Goal: Transaction & Acquisition: Purchase product/service

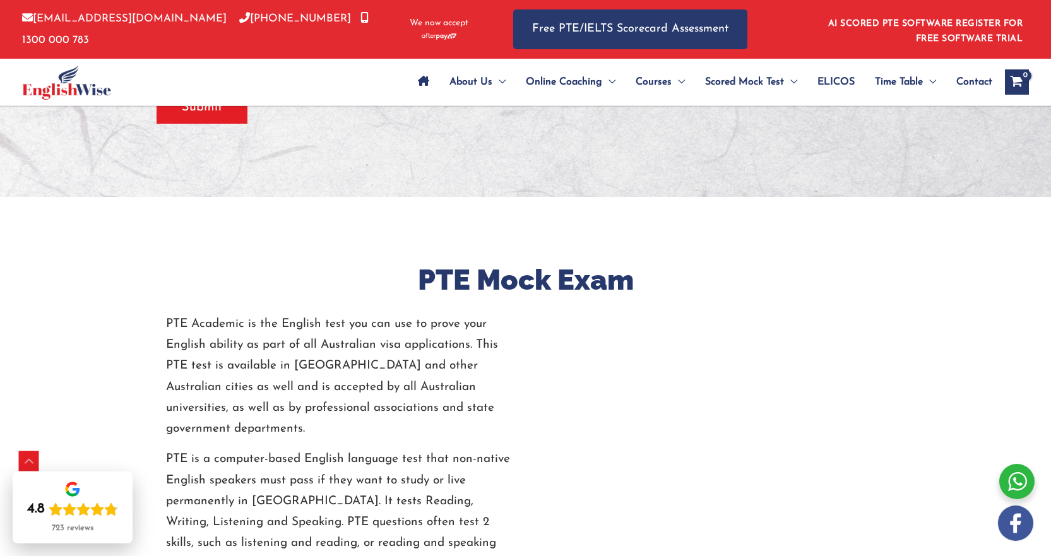
scroll to position [694, 0]
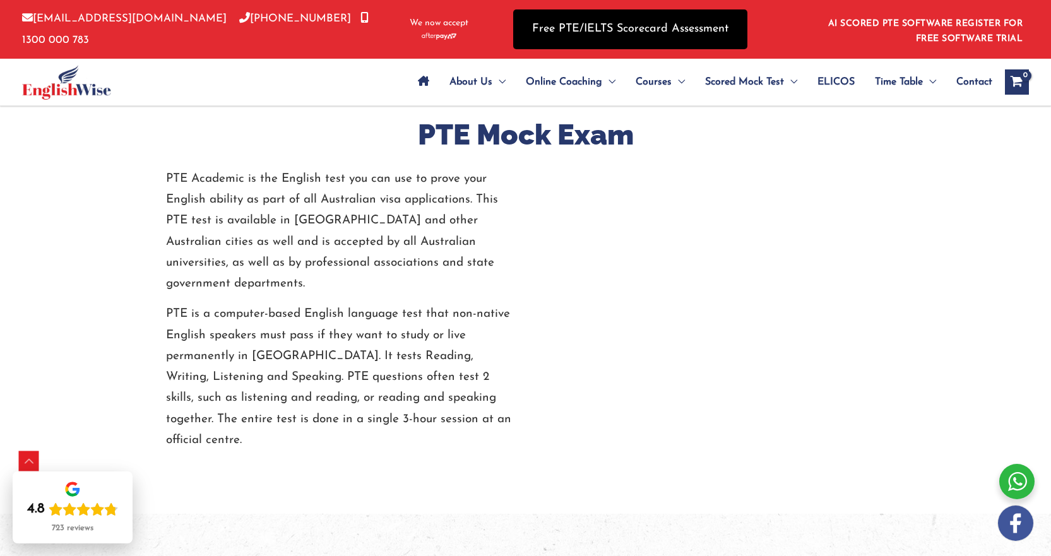
click at [622, 30] on link "Free PTE/IELTS Scorecard Assessment" at bounding box center [630, 29] width 234 height 40
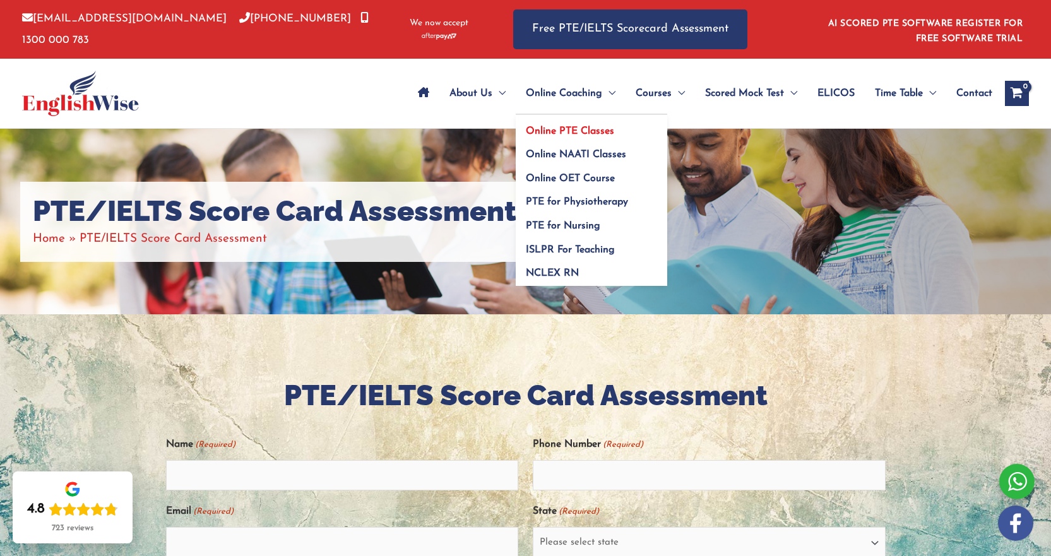
click at [574, 135] on span "Online PTE Classes" at bounding box center [570, 131] width 88 height 10
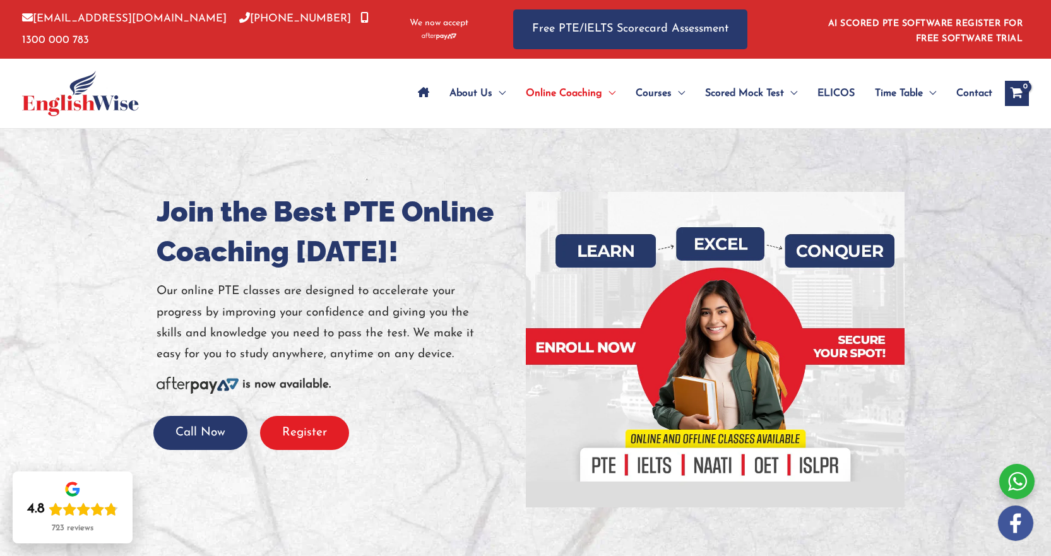
click at [309, 444] on button "Register" at bounding box center [304, 433] width 89 height 35
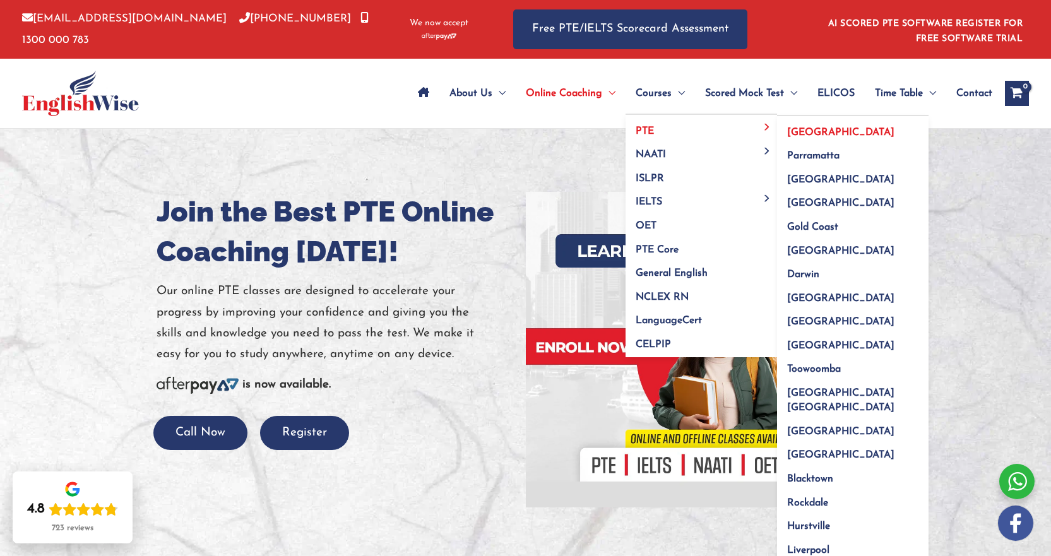
click at [882, 132] on link "[GEOGRAPHIC_DATA]" at bounding box center [852, 128] width 151 height 24
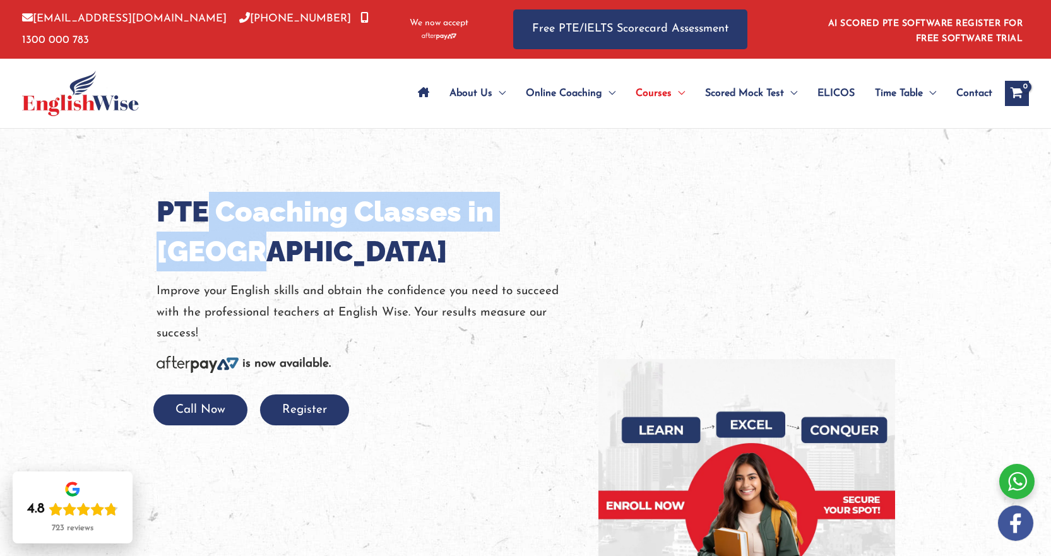
drag, startPoint x: 384, startPoint y: 229, endPoint x: 484, endPoint y: 249, distance: 102.4
click at [484, 249] on h1 "PTE Coaching Classes in Sydney" at bounding box center [368, 232] width 423 height 80
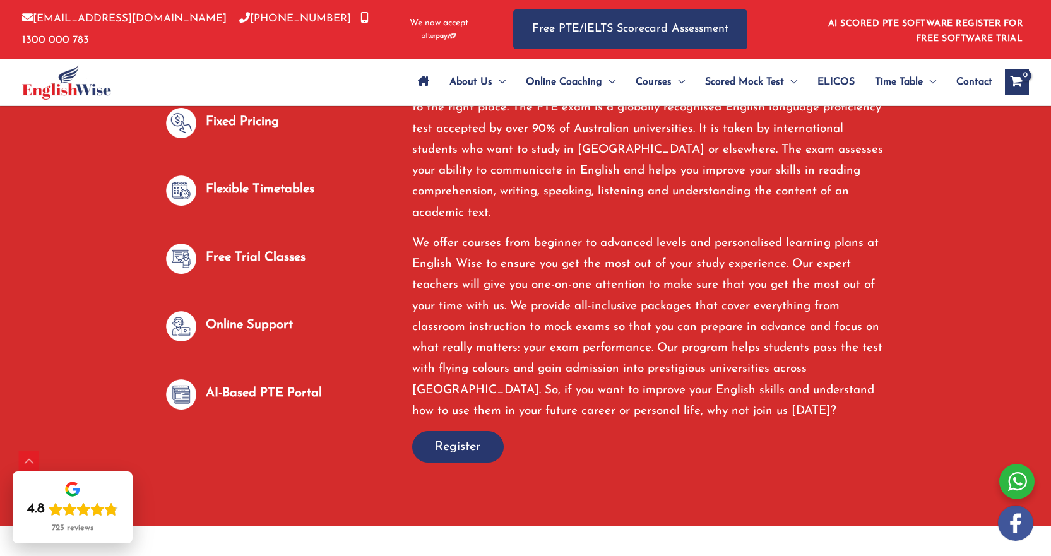
scroll to position [694, 0]
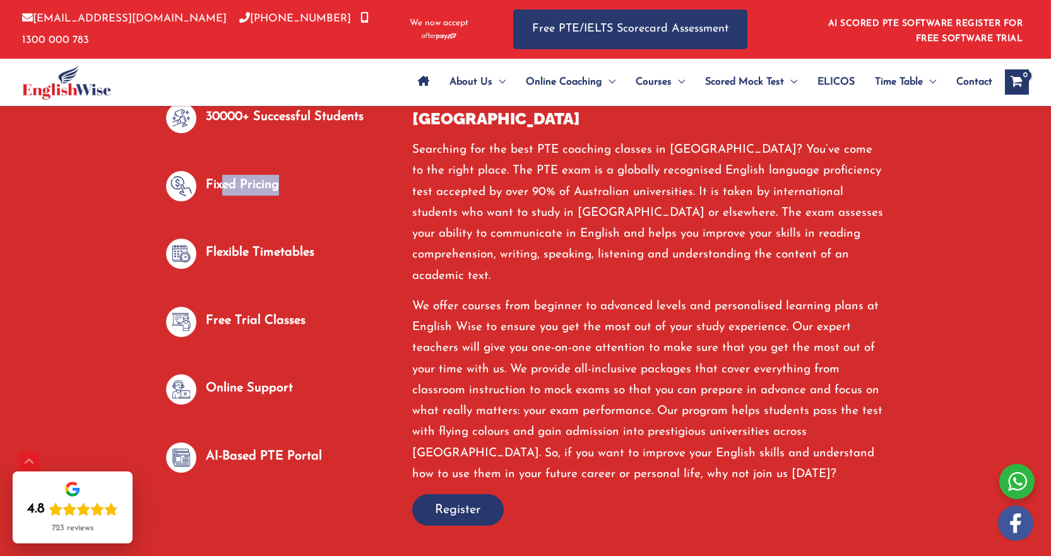
drag, startPoint x: 225, startPoint y: 177, endPoint x: 288, endPoint y: 186, distance: 64.4
click at [288, 186] on div "Fixed Pricing" at bounding box center [279, 194] width 227 height 46
click at [346, 201] on div "Fixed Pricing" at bounding box center [279, 194] width 227 height 46
click at [237, 311] on p "Free Trial Classes" at bounding box center [256, 321] width 100 height 21
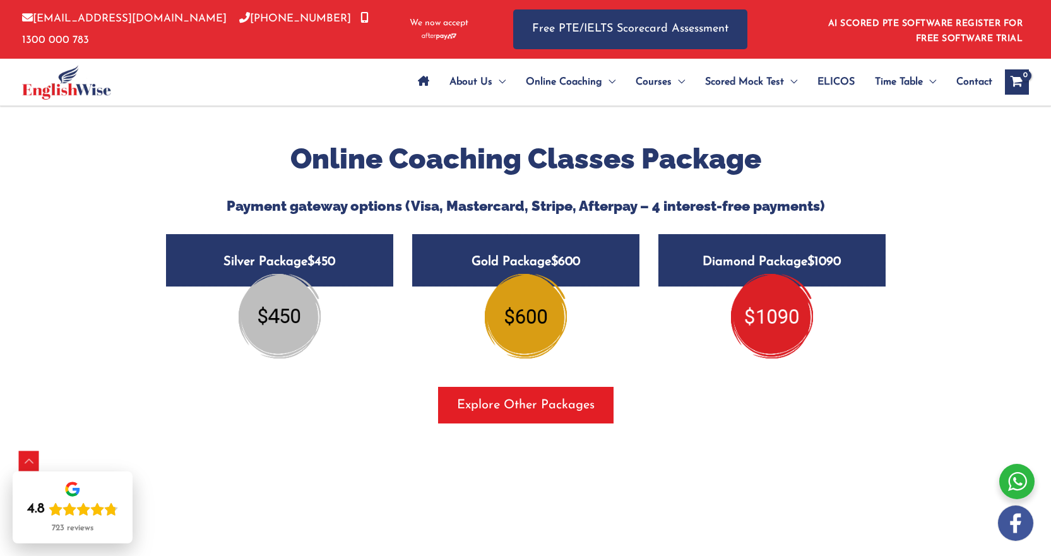
scroll to position [1515, 0]
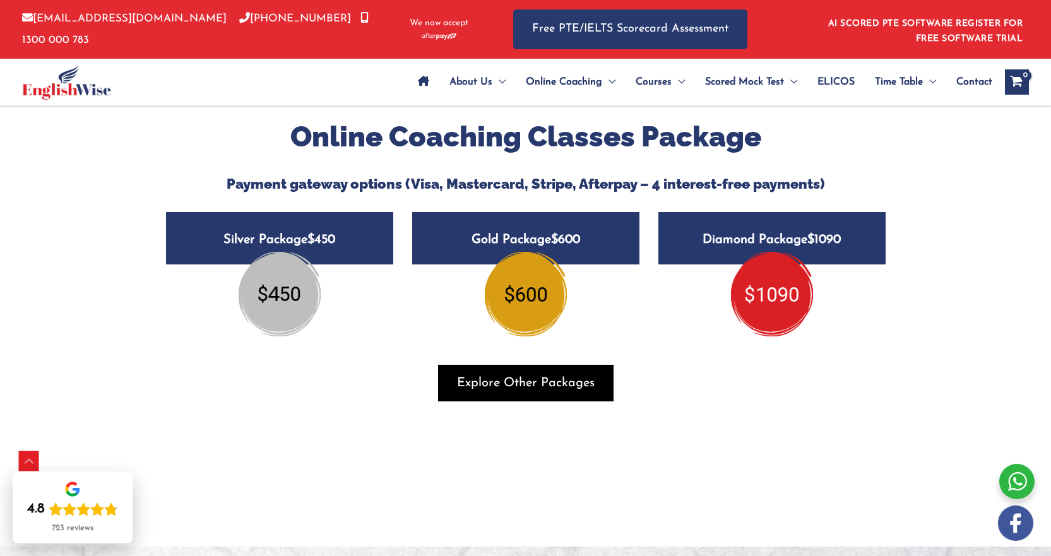
click at [536, 374] on span "Explore Other Packages" at bounding box center [526, 383] width 138 height 18
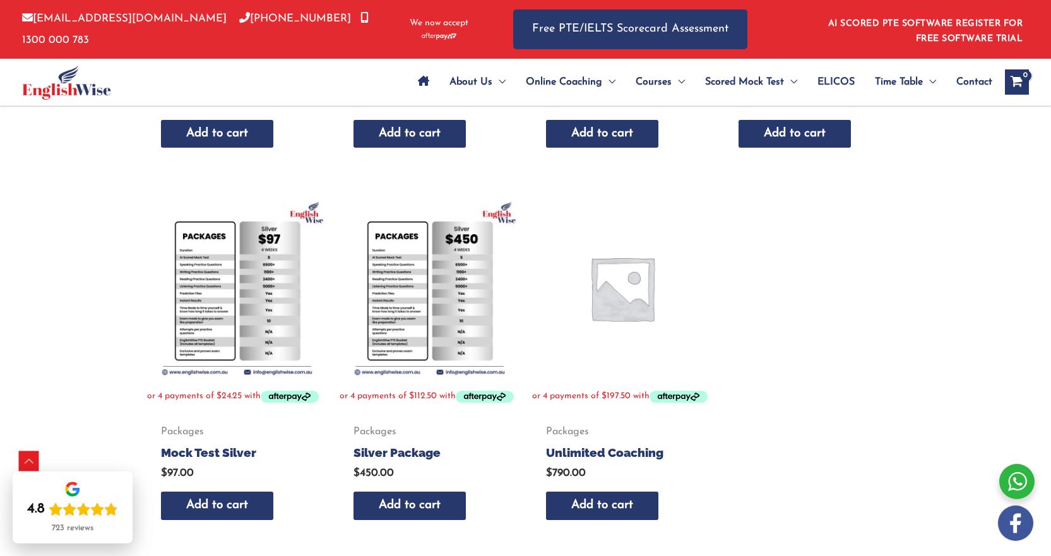
scroll to position [189, 0]
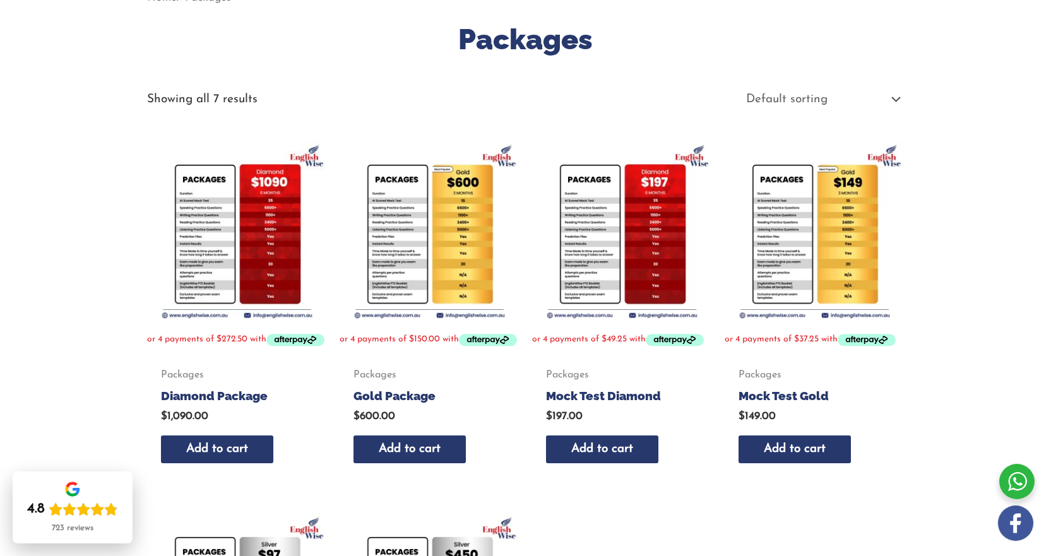
click at [576, 224] on img at bounding box center [622, 231] width 180 height 180
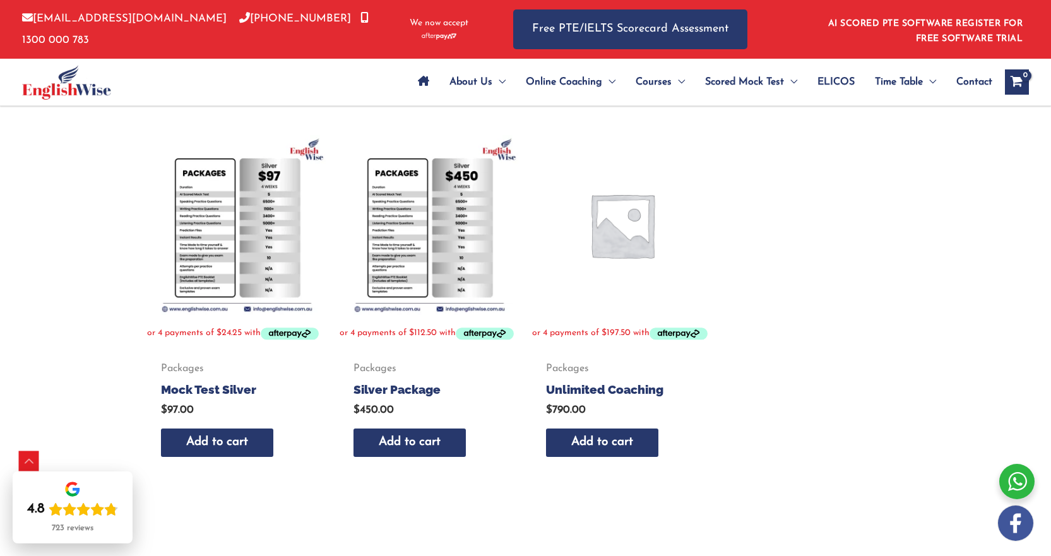
scroll to position [631, 0]
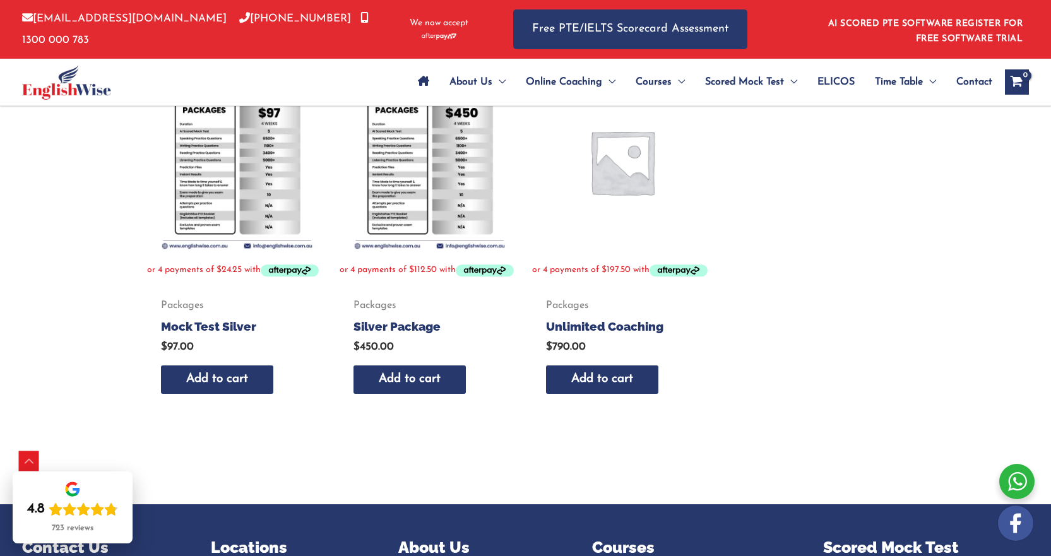
click at [271, 194] on img at bounding box center [237, 162] width 180 height 180
